Goal: Task Accomplishment & Management: Use online tool/utility

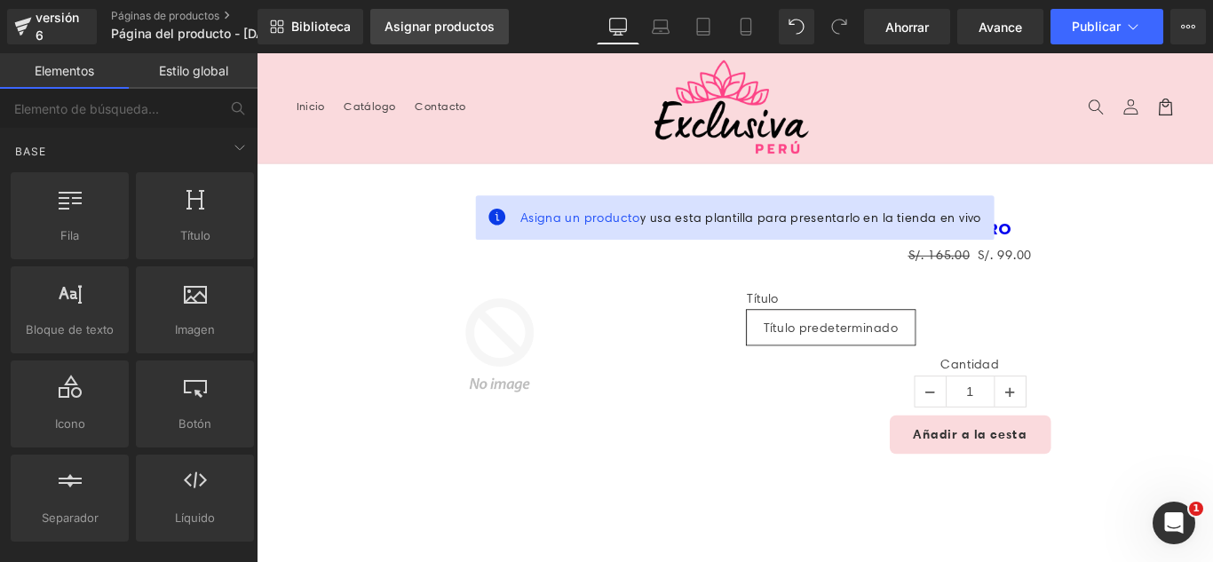
click at [437, 27] on font "Asignar productos" at bounding box center [439, 26] width 110 height 15
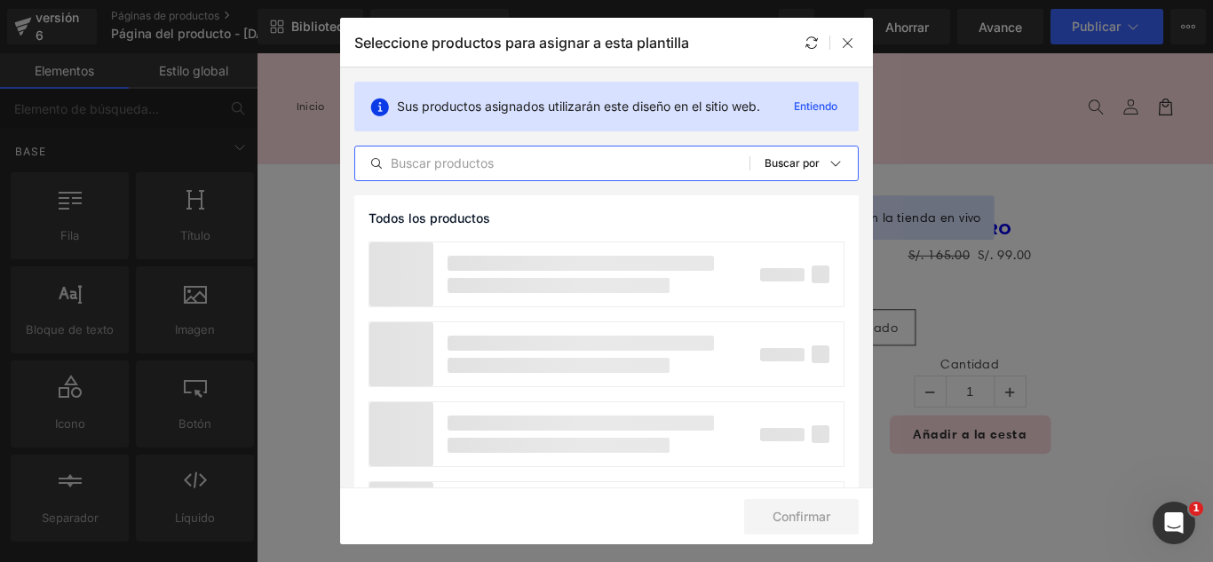
click at [494, 170] on input "text" at bounding box center [552, 163] width 394 height 21
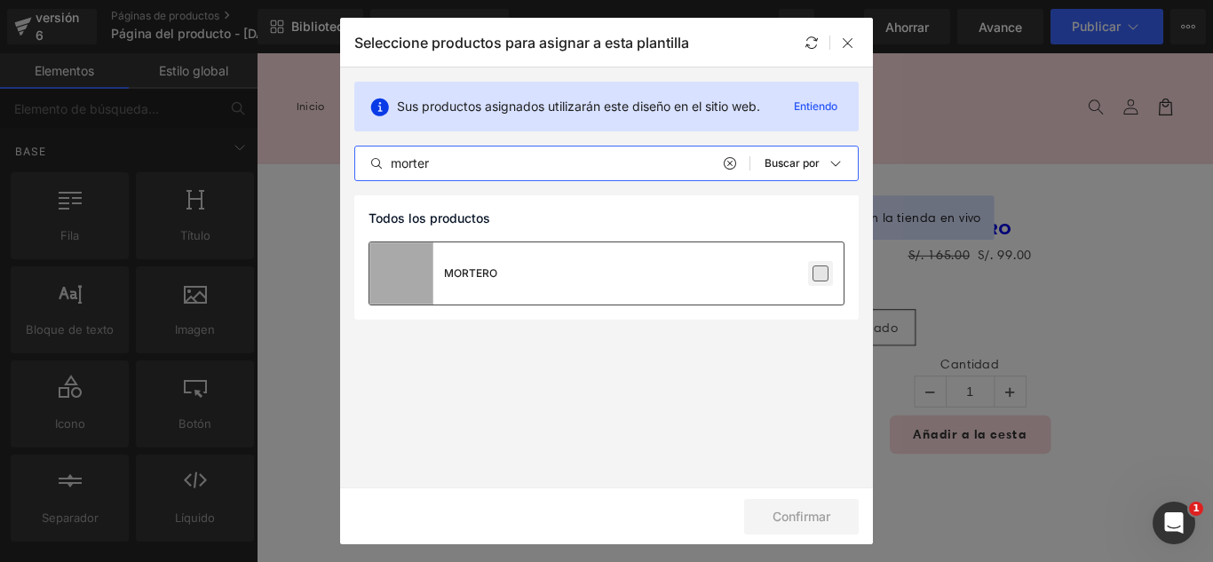
type input "morter"
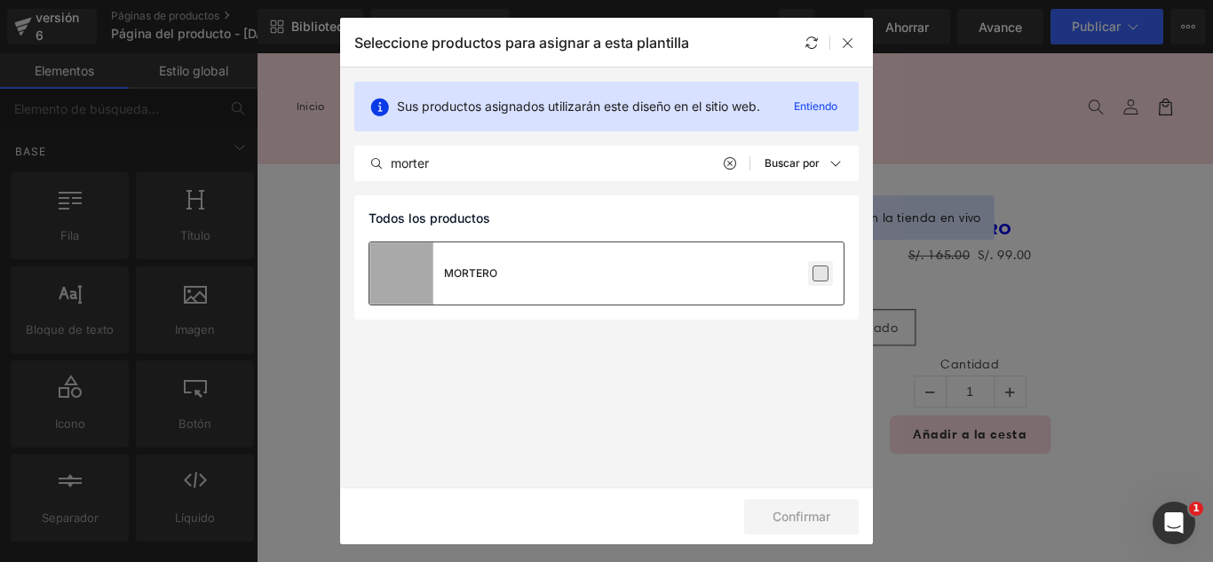
click at [814, 274] on label at bounding box center [820, 273] width 16 height 16
click at [820, 273] on input "checkbox" at bounding box center [820, 273] width 0 height 0
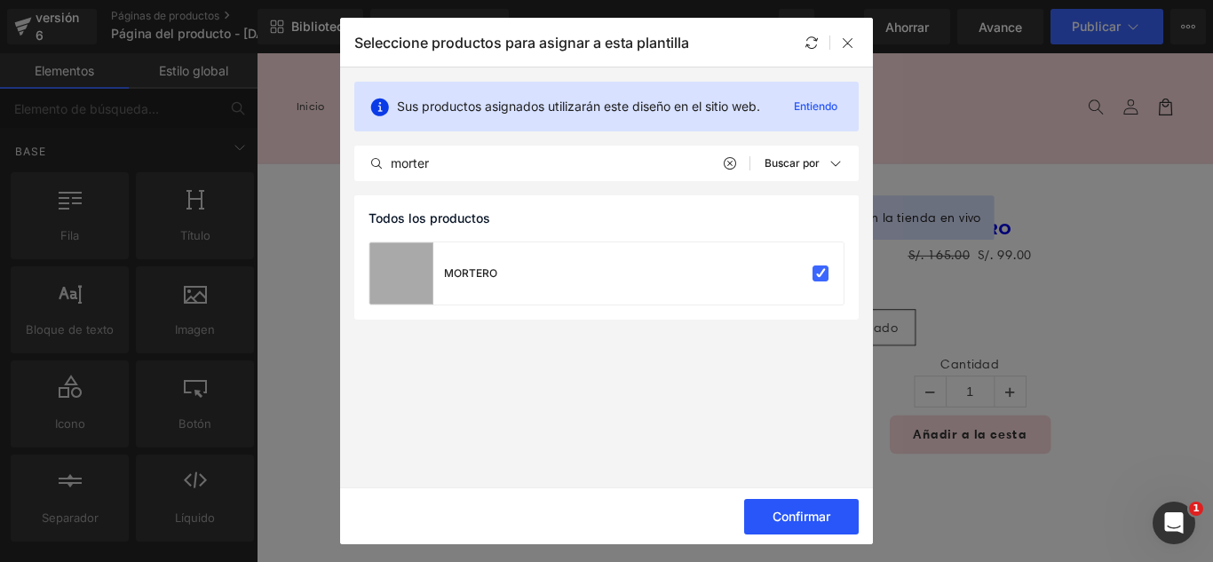
click at [810, 516] on font "Confirmar" at bounding box center [801, 516] width 58 height 15
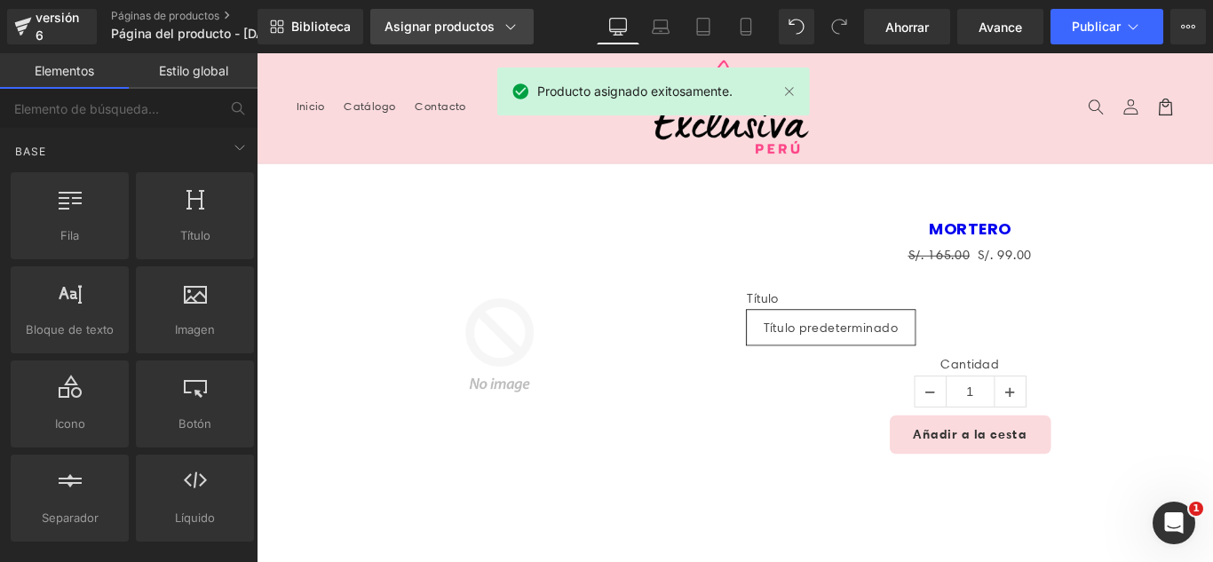
click at [439, 32] on font "Asignar productos" at bounding box center [439, 26] width 110 height 15
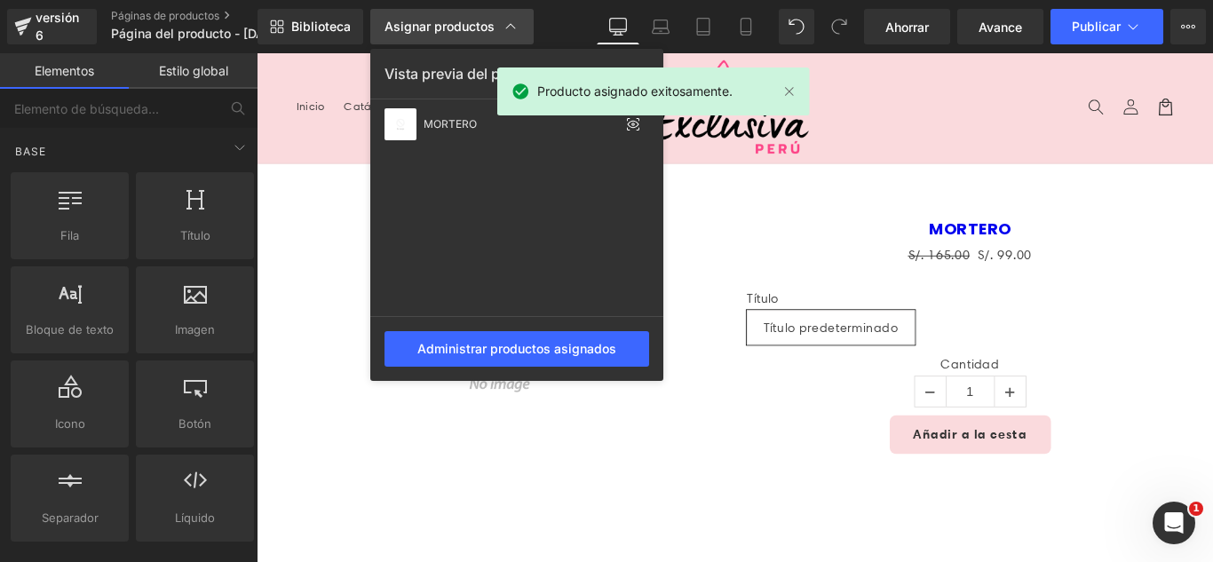
click at [433, 28] on font "Asignar productos" at bounding box center [439, 26] width 110 height 15
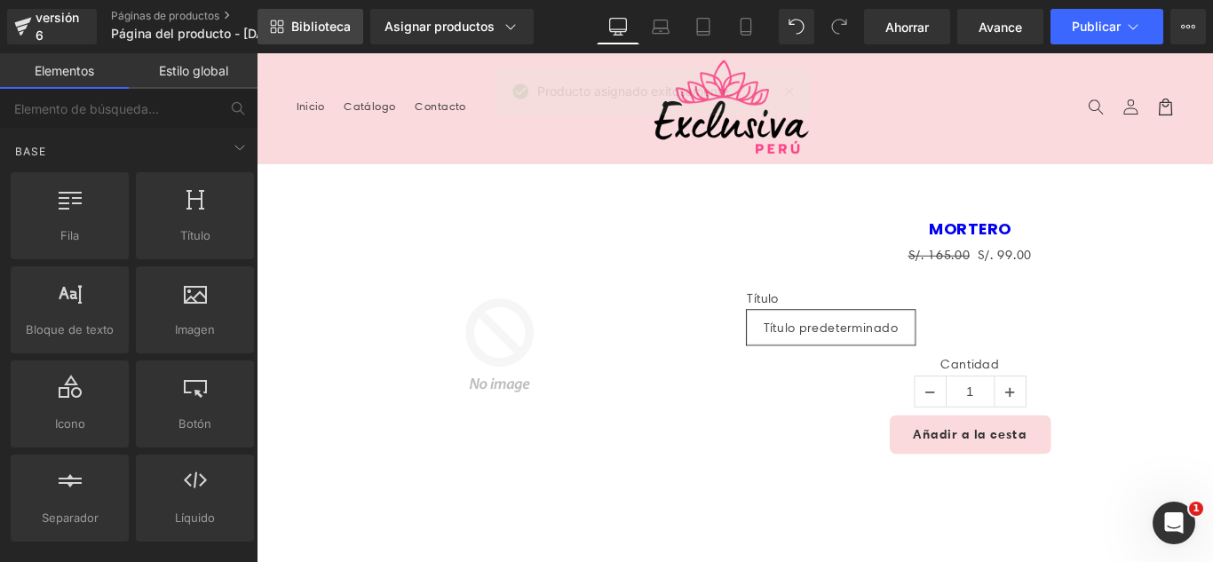
click at [312, 23] on font "Biblioteca" at bounding box center [320, 26] width 59 height 15
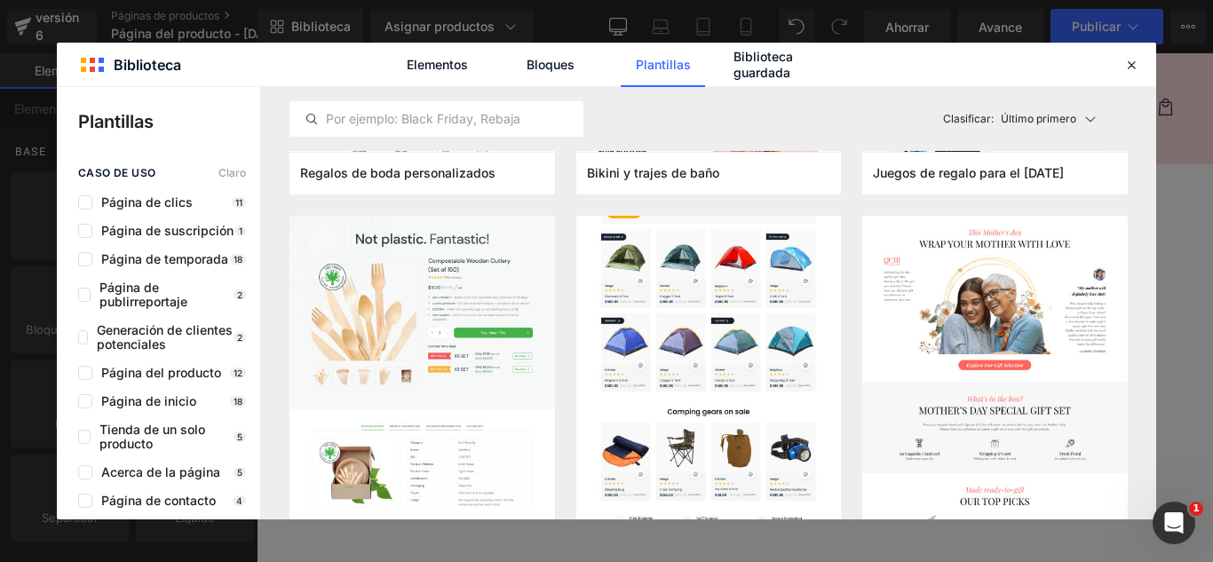
scroll to position [7901, 0]
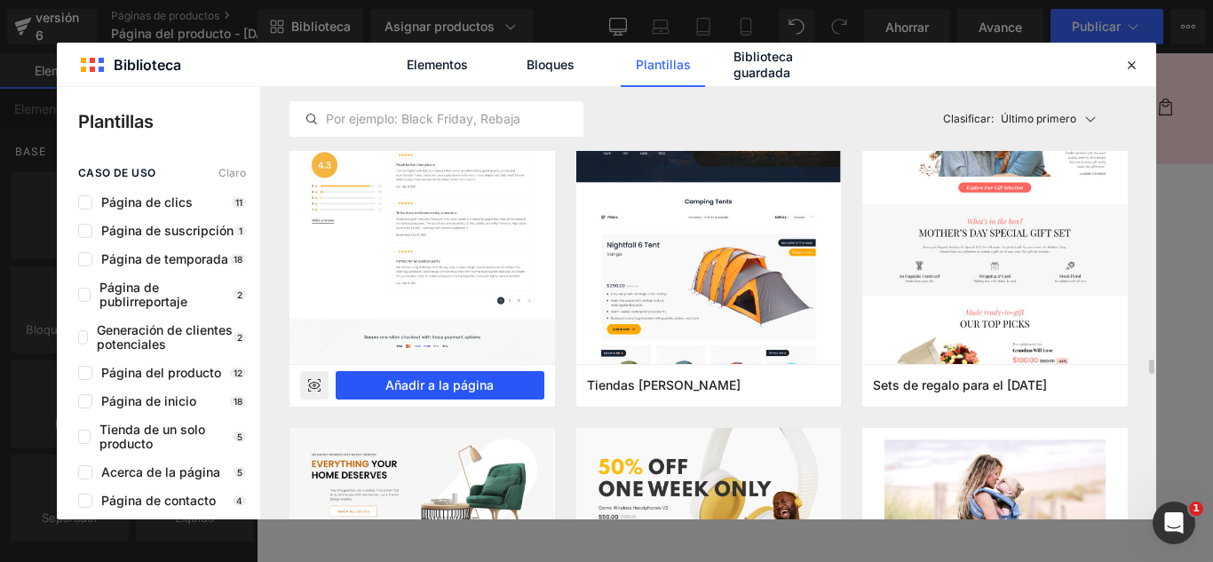
drag, startPoint x: 490, startPoint y: 391, endPoint x: 262, endPoint y: 380, distance: 228.4
click at [490, 391] on font "Añadir a la página" at bounding box center [439, 384] width 108 height 15
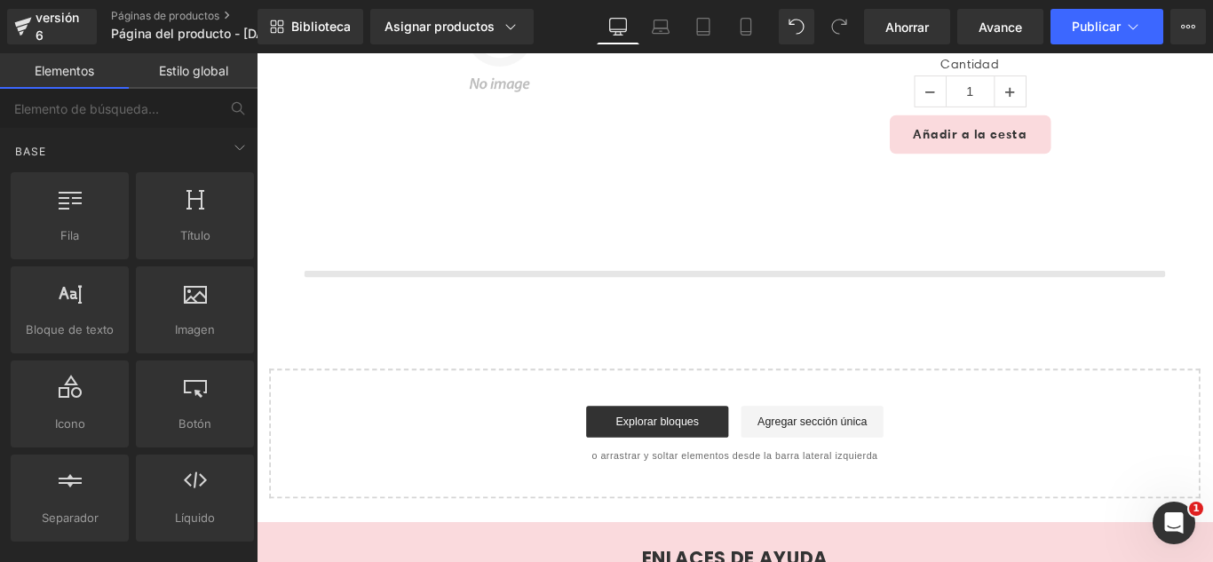
scroll to position [422, 0]
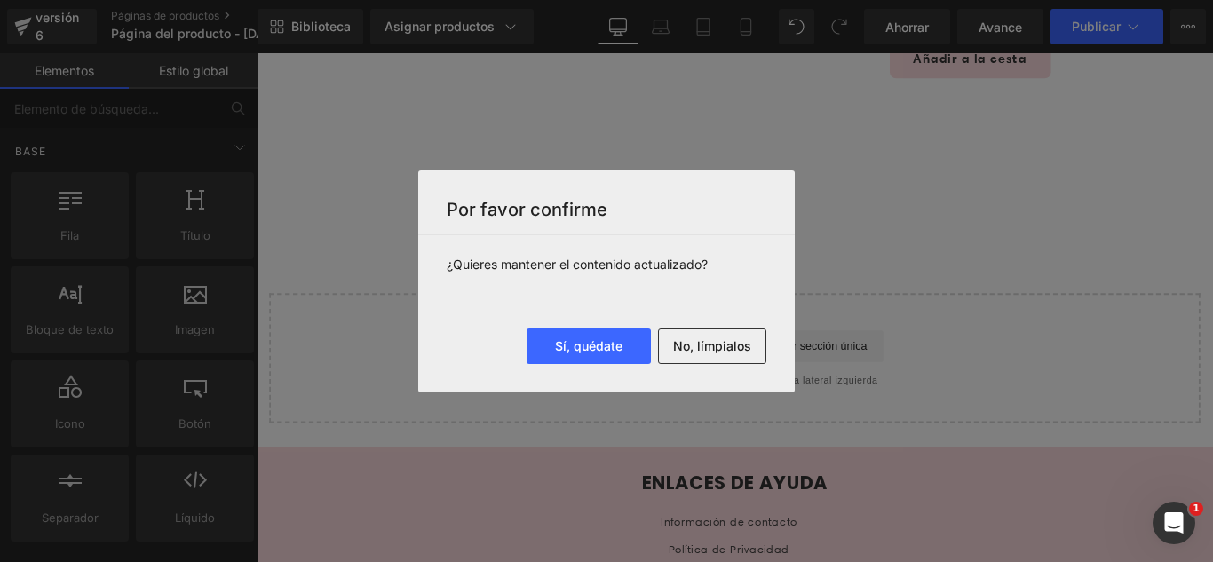
click at [707, 350] on font "No, límpialos" at bounding box center [712, 345] width 78 height 15
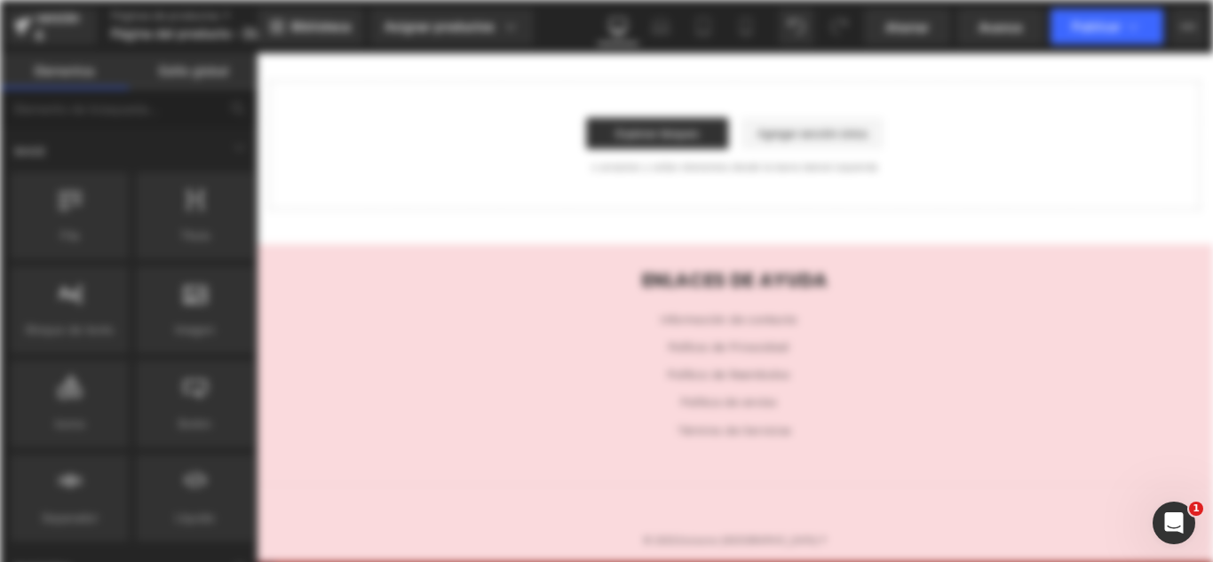
scroll to position [0, 0]
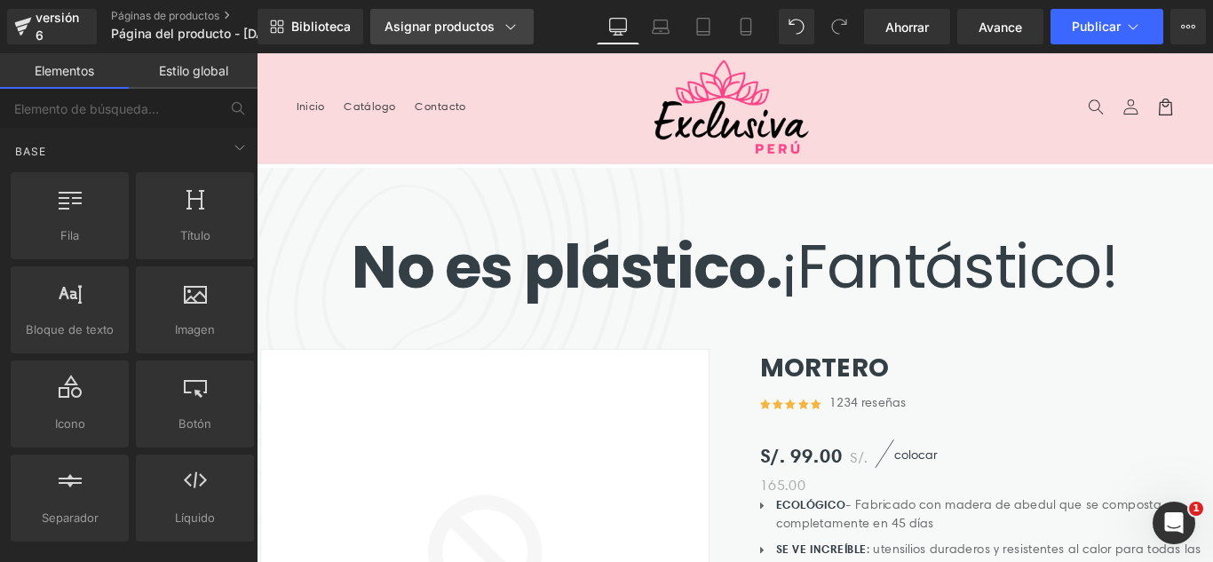
click at [478, 43] on link "Asignar productos" at bounding box center [451, 27] width 163 height 36
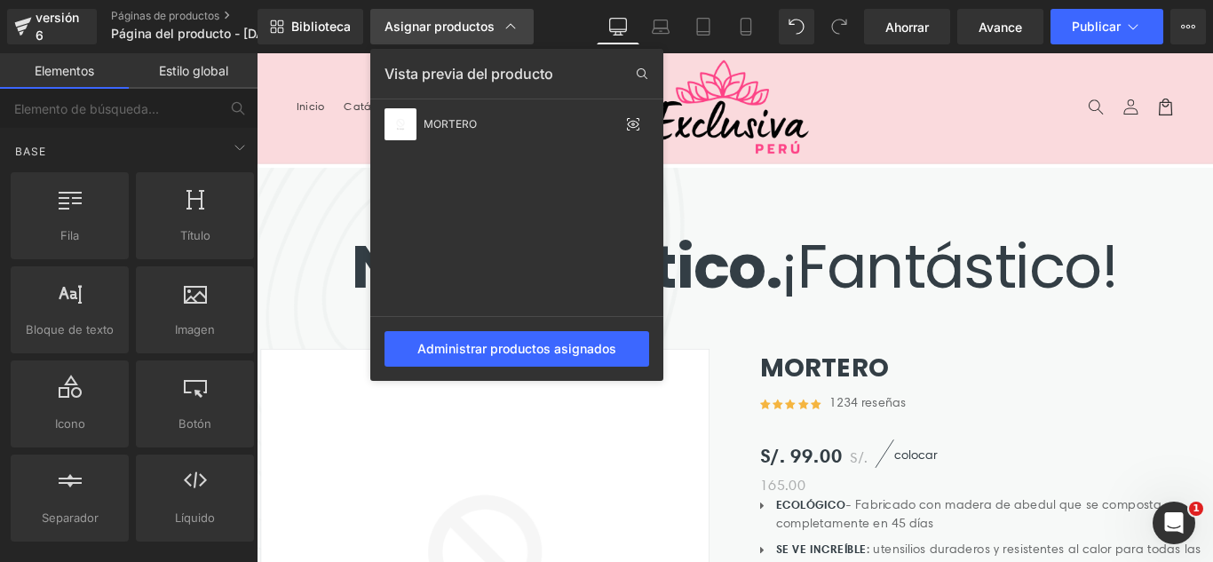
click at [468, 35] on div "Asignar productos" at bounding box center [451, 27] width 135 height 18
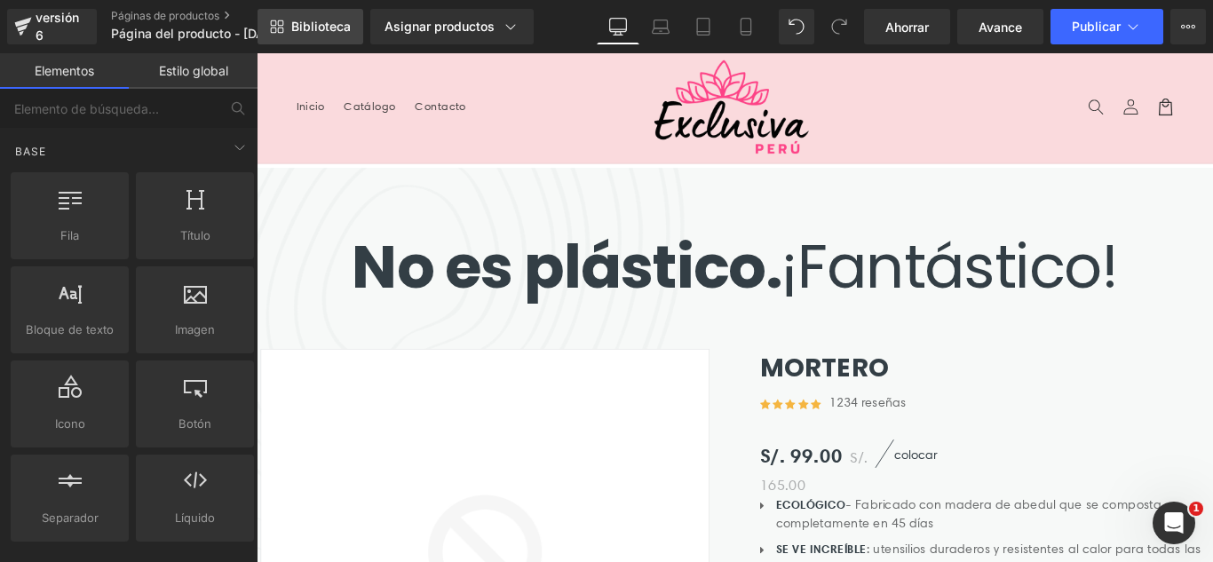
click at [336, 17] on link "Biblioteca" at bounding box center [310, 27] width 106 height 36
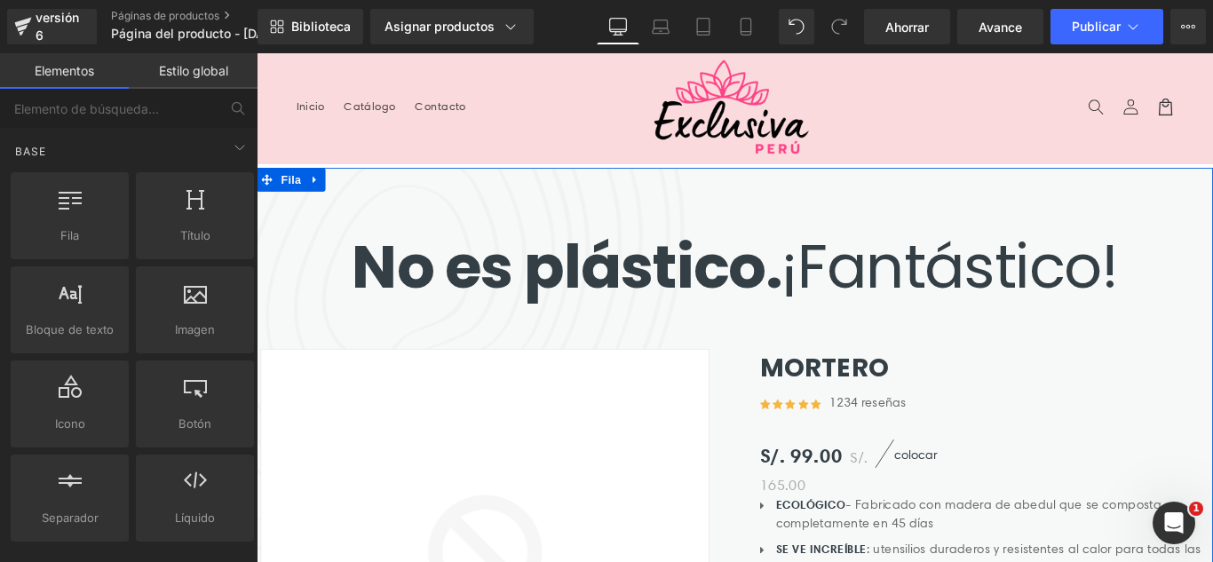
click at [316, 193] on icon at bounding box center [322, 195] width 12 height 13
click at [362, 194] on icon at bounding box center [368, 195] width 12 height 13
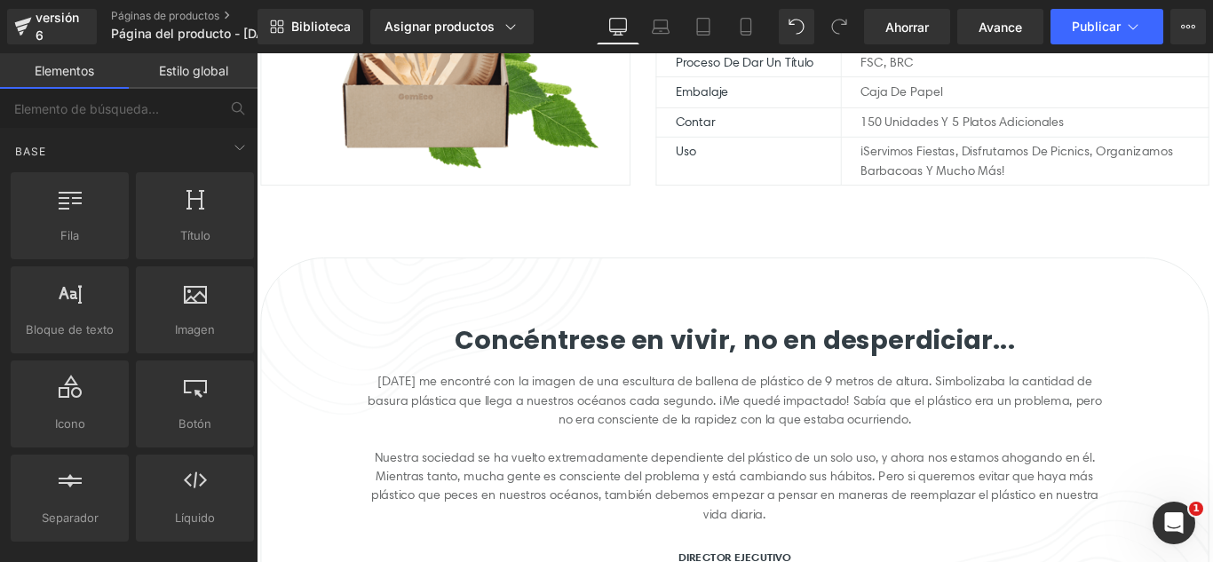
scroll to position [533, 0]
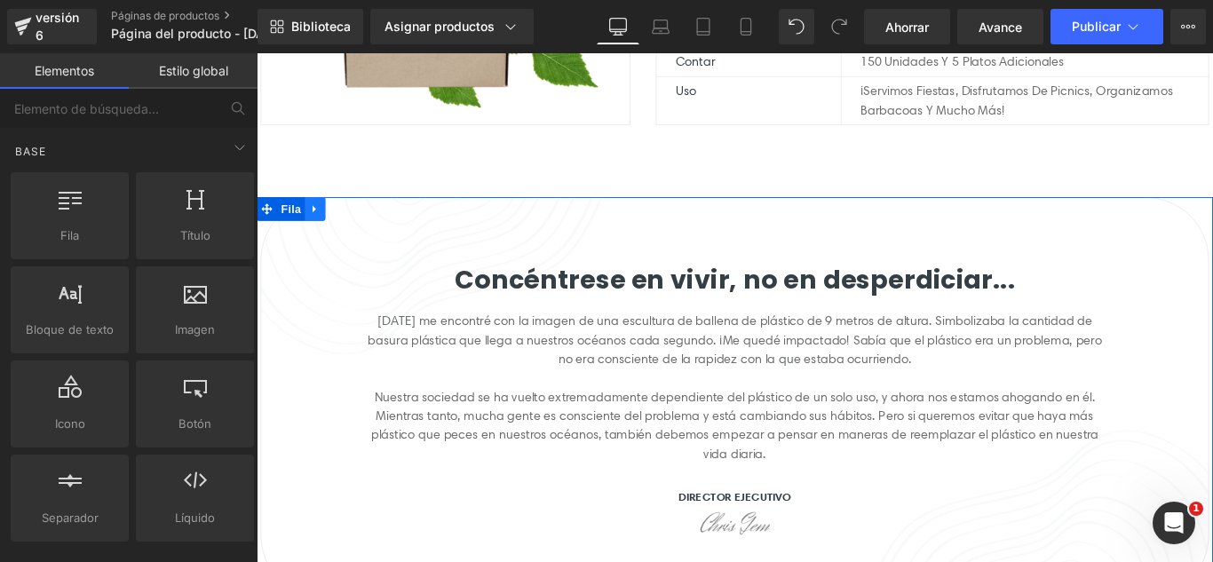
click at [319, 233] on icon at bounding box center [322, 228] width 12 height 13
click at [362, 230] on icon at bounding box center [368, 228] width 12 height 12
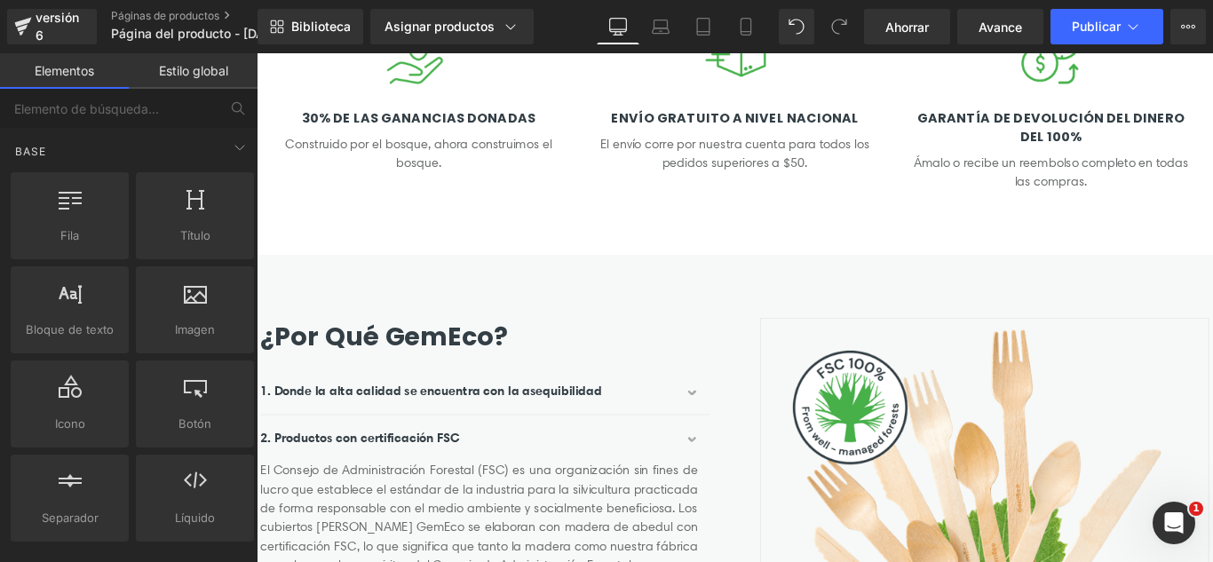
scroll to position [888, 0]
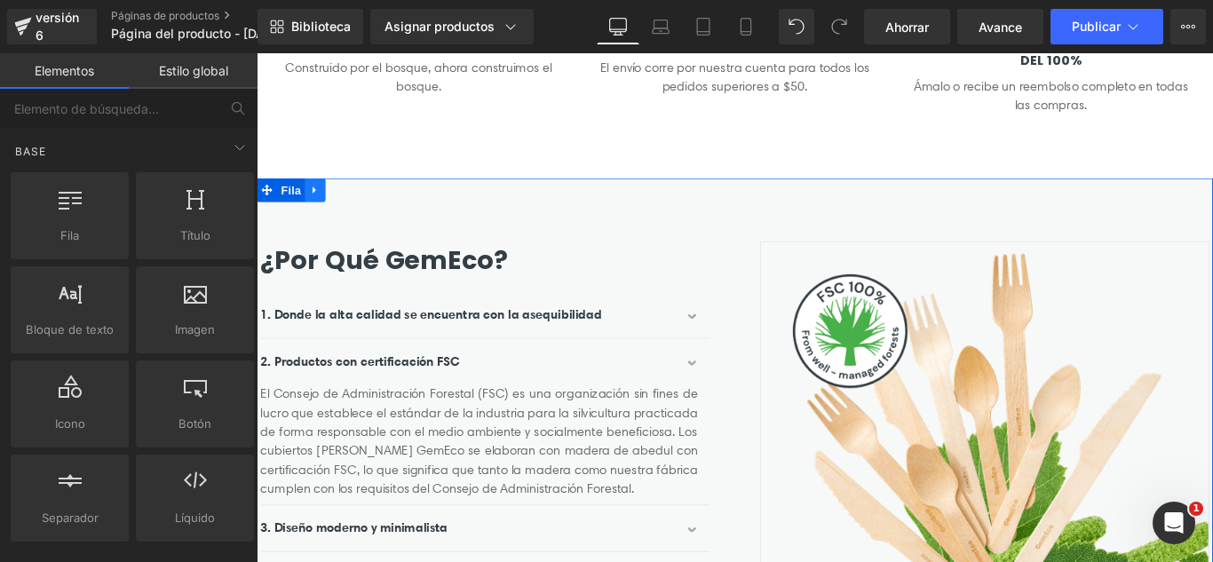
click at [316, 208] on icon at bounding box center [322, 207] width 12 height 13
click at [362, 210] on icon at bounding box center [368, 207] width 12 height 12
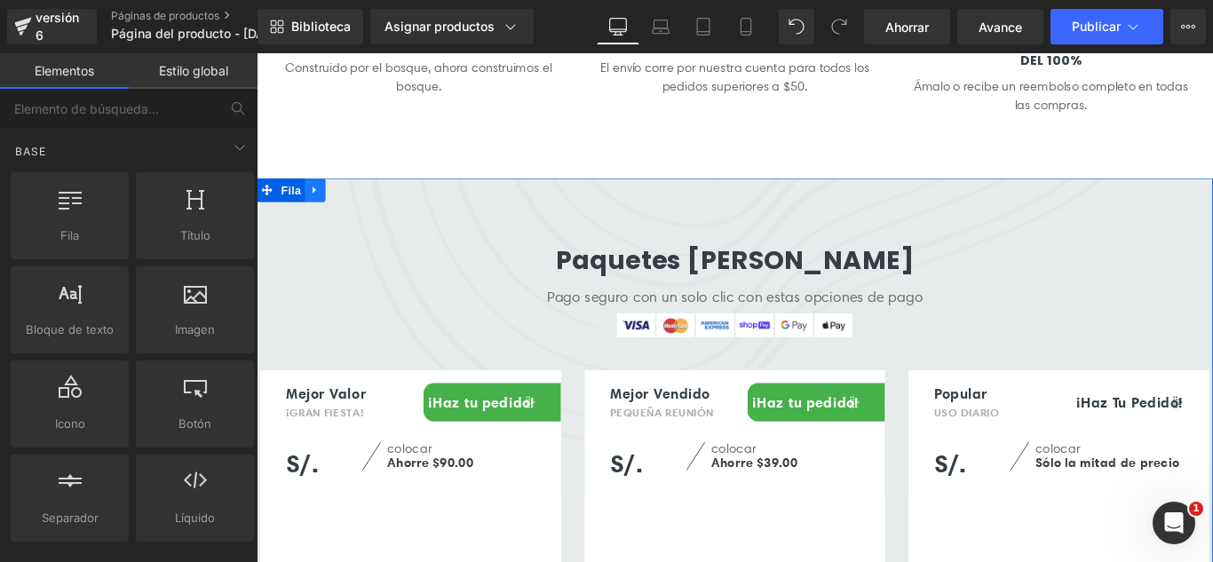
click at [319, 201] on icon at bounding box center [322, 207] width 12 height 13
click at [362, 212] on icon at bounding box center [368, 207] width 12 height 13
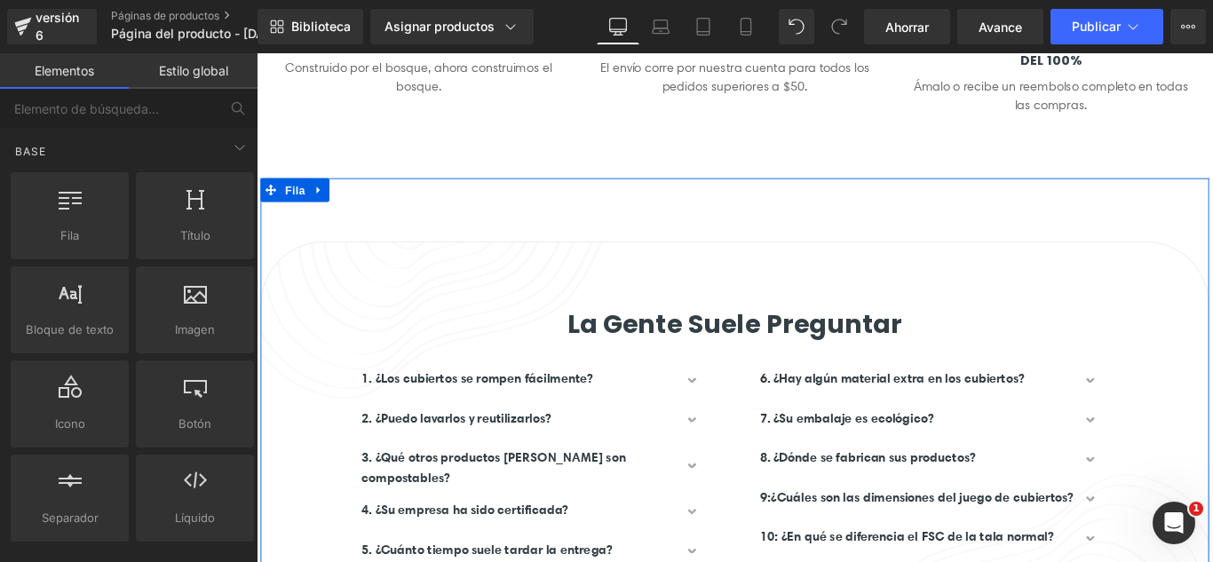
click at [325, 202] on icon at bounding box center [326, 207] width 12 height 13
click at [367, 209] on icon at bounding box center [373, 207] width 12 height 12
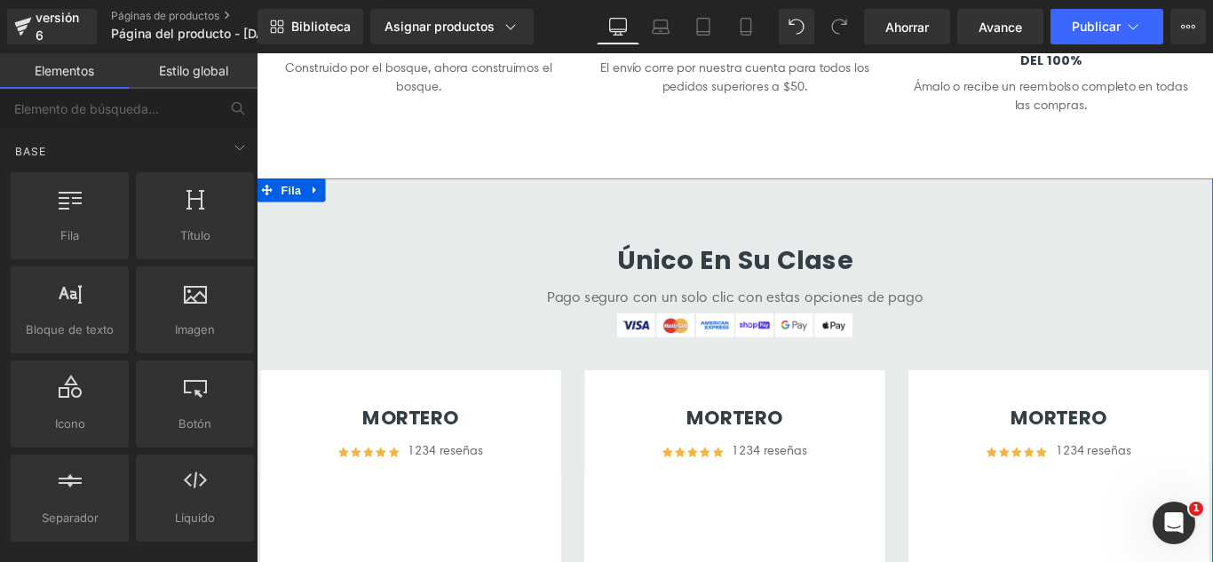
drag, startPoint x: 308, startPoint y: 210, endPoint x: 327, endPoint y: 210, distance: 18.6
click at [311, 210] on link at bounding box center [322, 207] width 23 height 27
click at [364, 210] on icon at bounding box center [368, 207] width 12 height 12
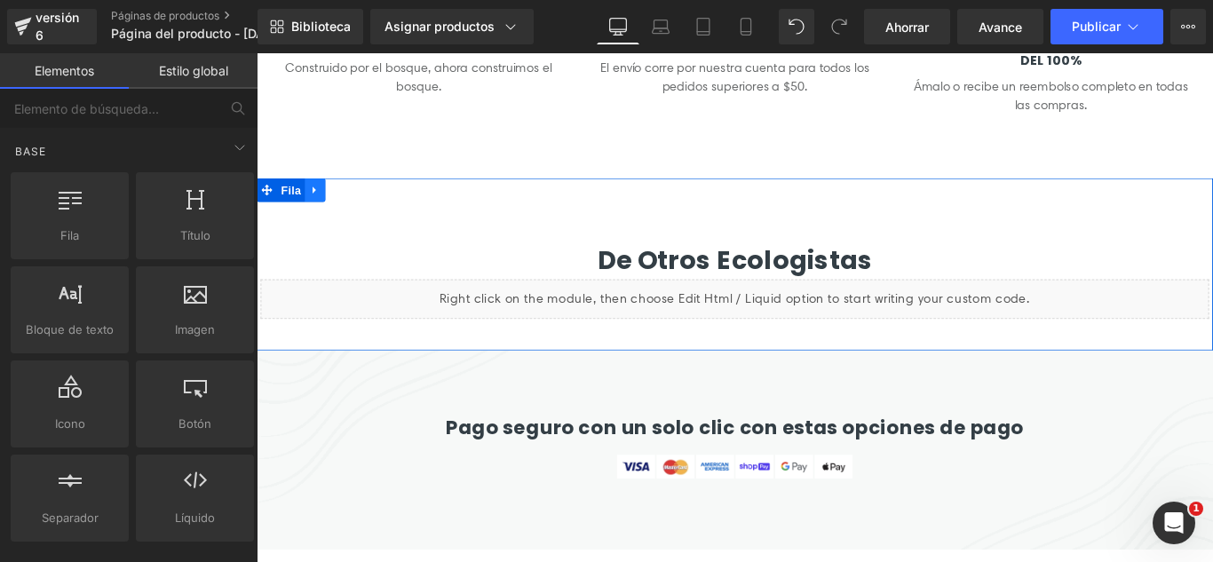
click at [313, 215] on link at bounding box center [322, 207] width 23 height 27
click at [362, 212] on icon at bounding box center [368, 207] width 12 height 13
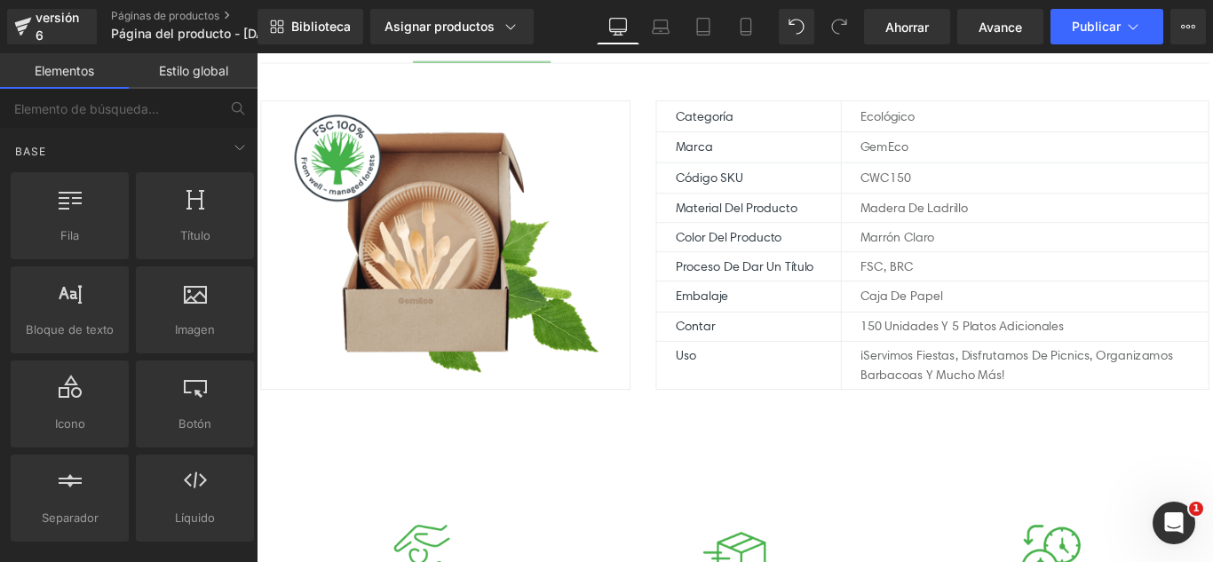
scroll to position [0, 0]
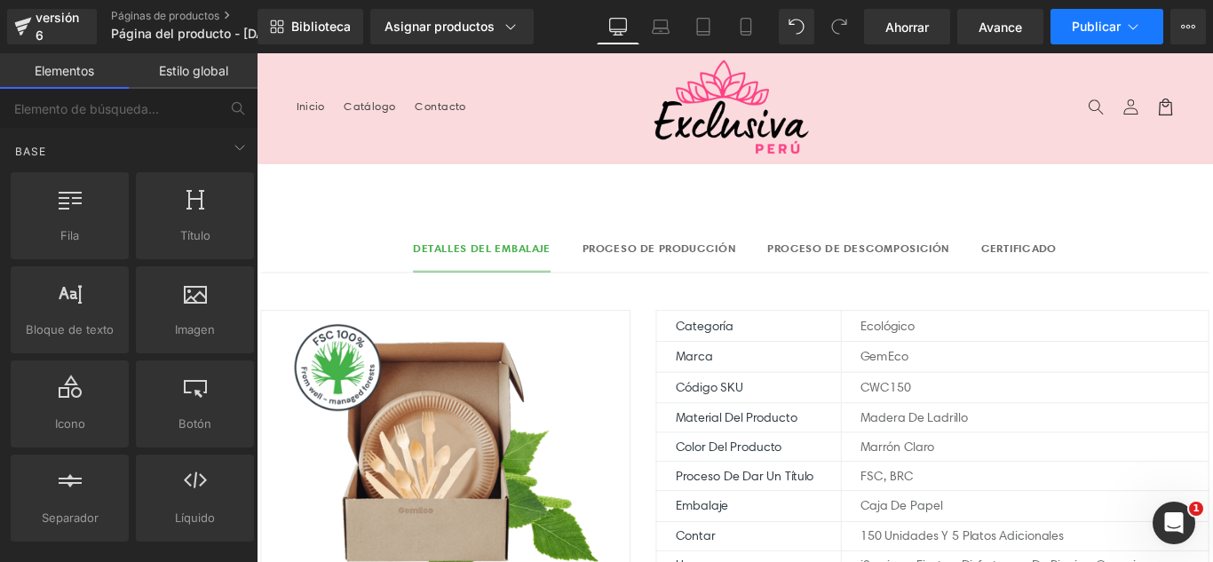
click at [1132, 40] on button "Publicar" at bounding box center [1106, 27] width 113 height 36
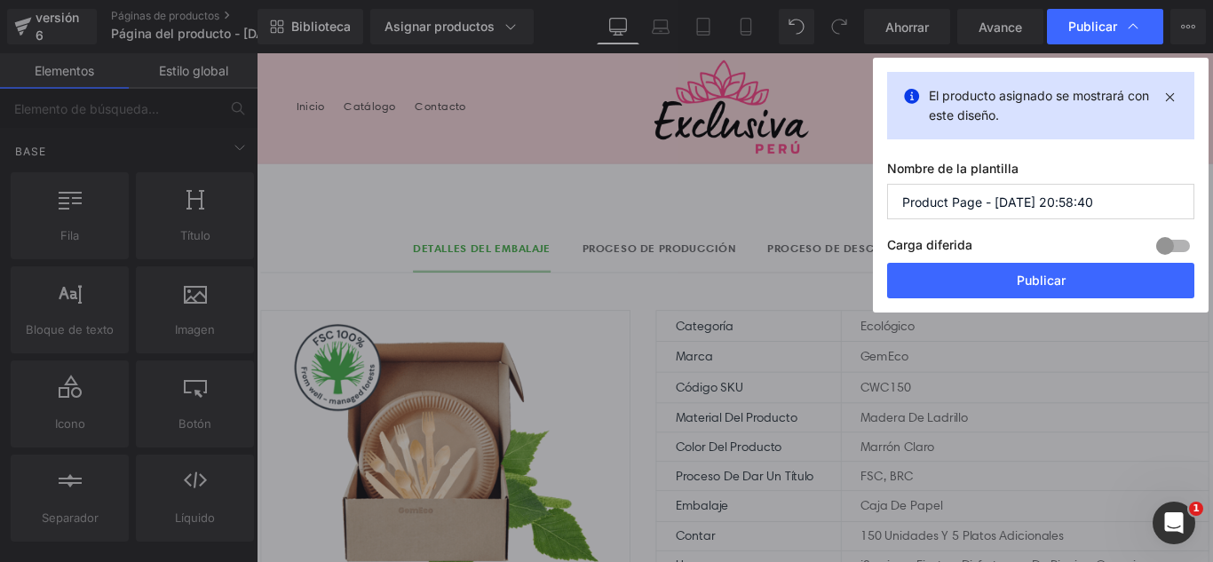
click at [1091, 194] on input "Product Page - [DATE] 20:58:40" at bounding box center [1040, 202] width 307 height 36
click at [1092, 195] on input "Product Page - [DATE] 20:58:40" at bounding box center [1040, 202] width 307 height 36
type input "c"
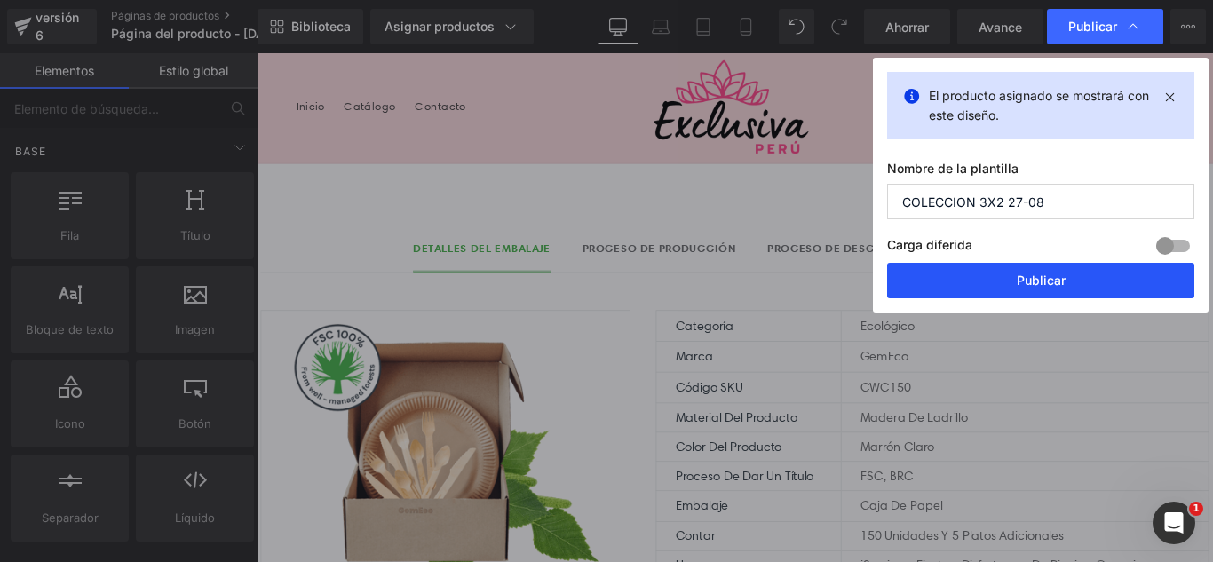
type input "COLECCION 3X2 27-08"
drag, startPoint x: 1060, startPoint y: 284, endPoint x: 850, endPoint y: 214, distance: 221.8
click at [1060, 284] on font "Publicar" at bounding box center [1040, 280] width 49 height 15
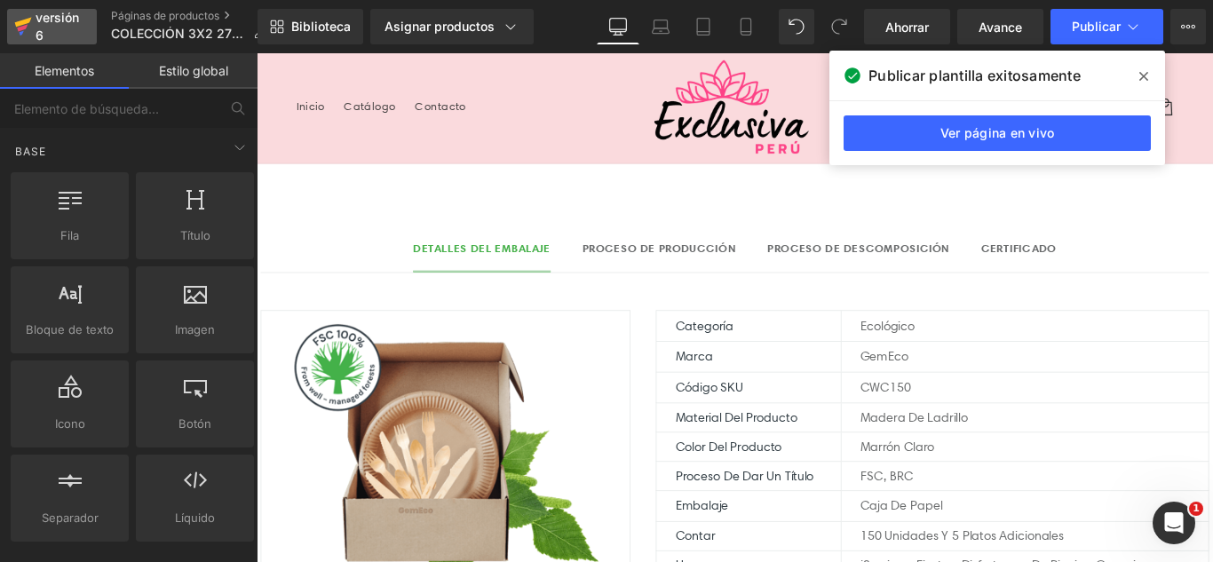
click at [45, 17] on font "versión 6" at bounding box center [57, 26] width 43 height 33
